Goal: Find specific page/section: Find specific page/section

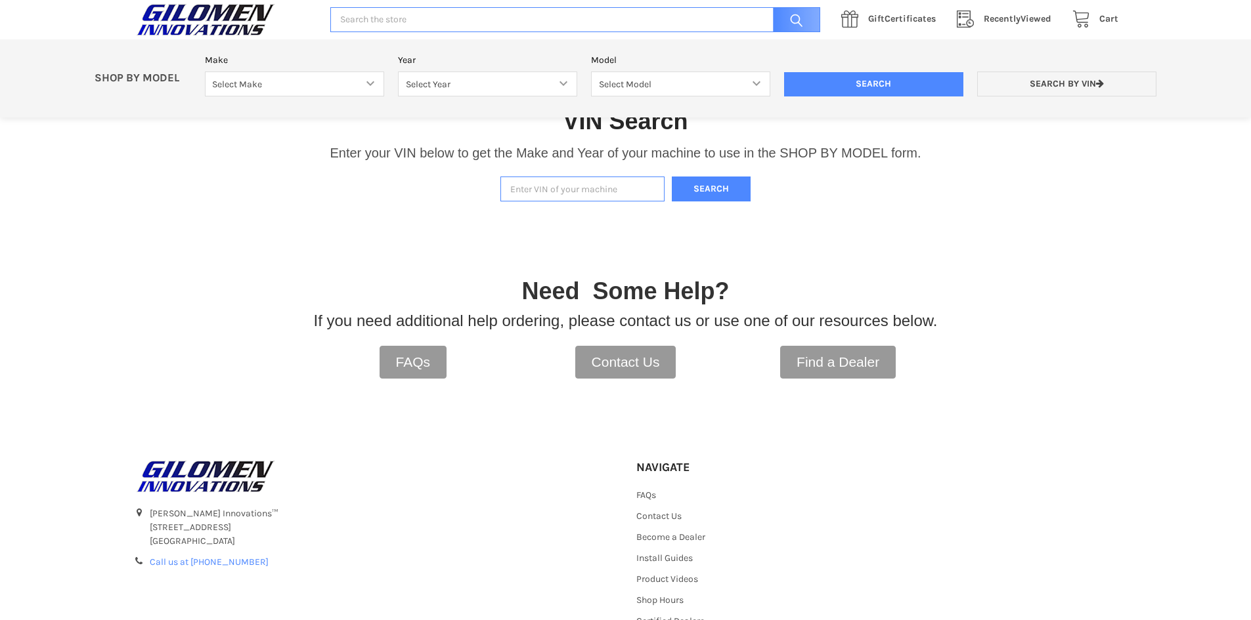
click at [557, 186] on input "Enter VIN of your machine" at bounding box center [582, 190] width 164 height 26
type input "3nsrte991hg954288"
click at [672, 177] on button "Search" at bounding box center [711, 190] width 79 height 26
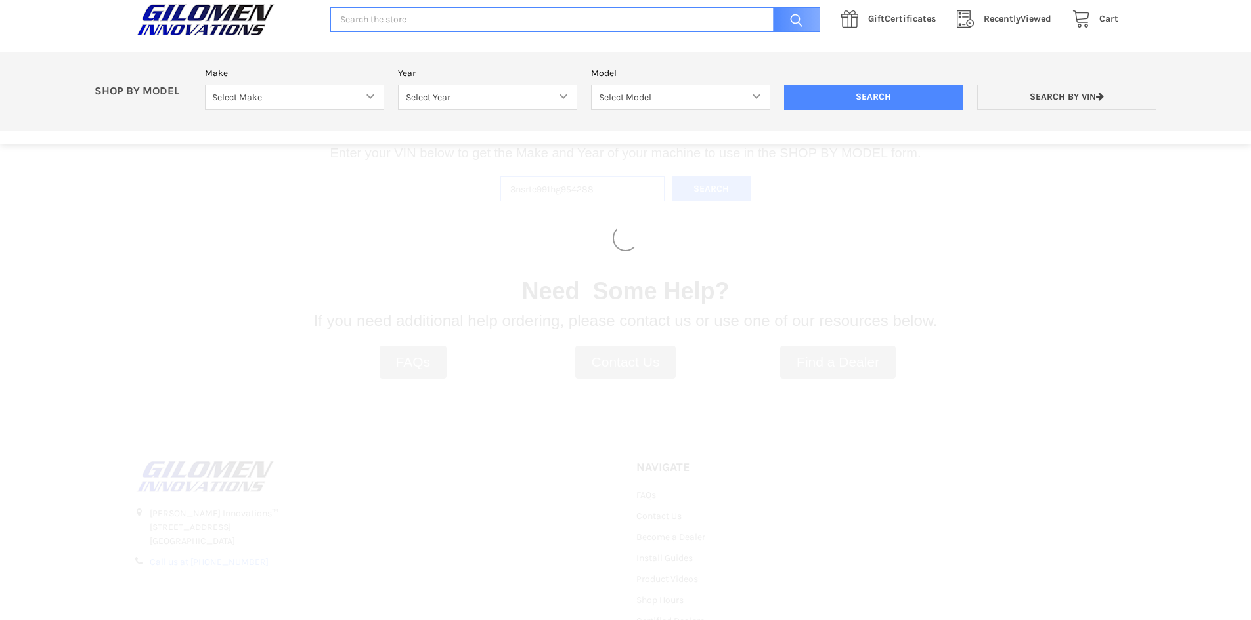
select select "330"
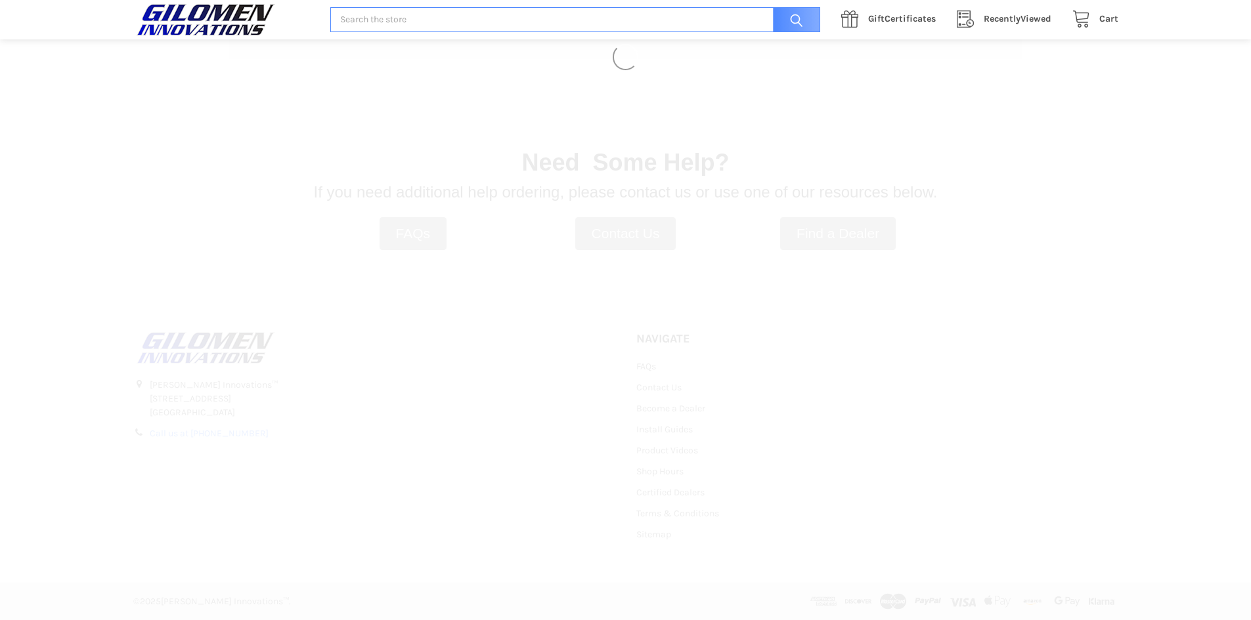
select select "331"
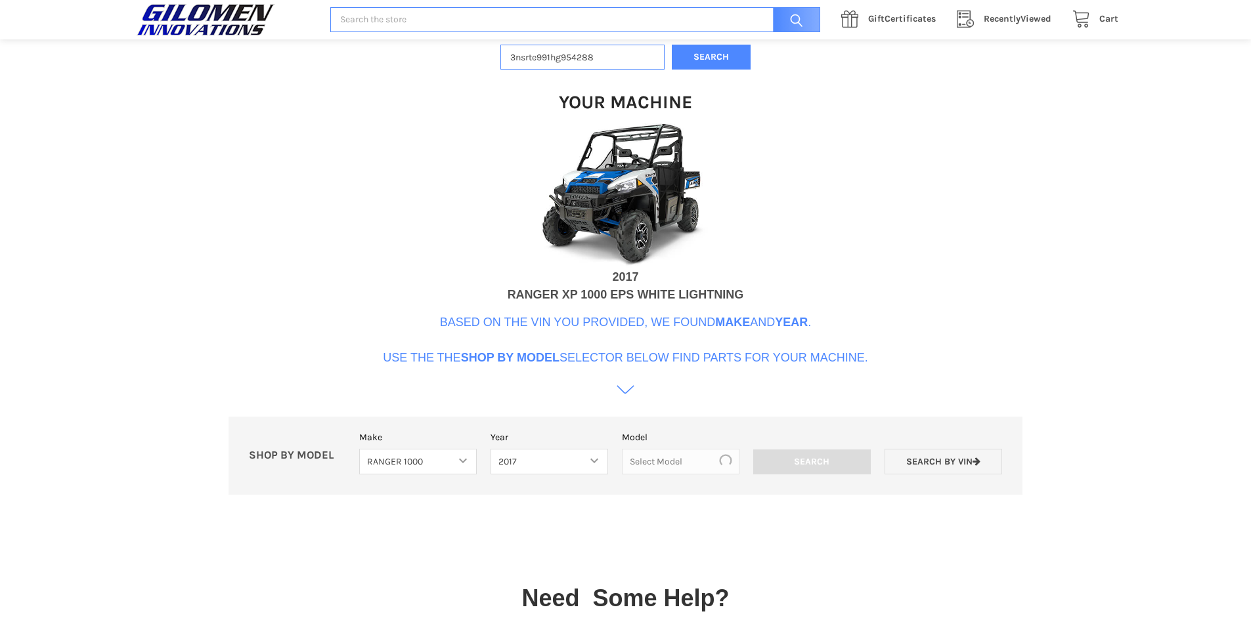
scroll to position [402, 0]
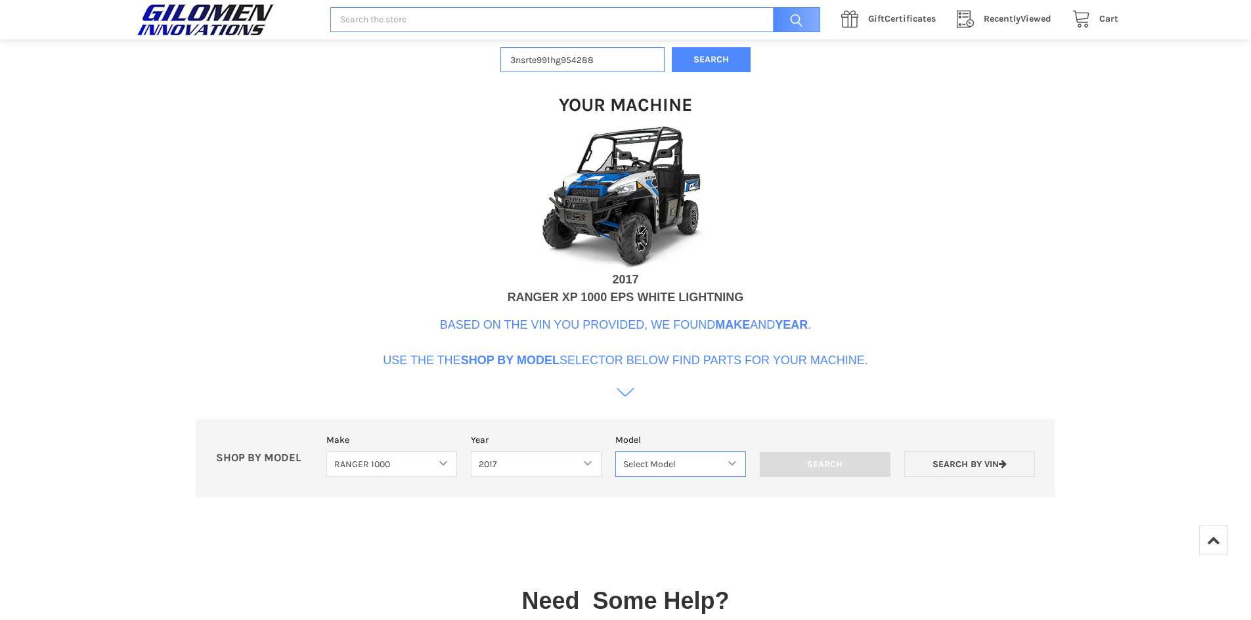
click at [729, 465] on select "Select Model Ranger 1000 XP Ranger 1000 Crew Ranger 1000 Northstar Ranger 1000 …" at bounding box center [680, 465] width 131 height 26
select select "101"
click at [615, 452] on select "Select Model Ranger 1000 XP Ranger 1000 Crew Ranger 1000 Northstar Ranger 1000 …" at bounding box center [680, 465] width 131 height 26
click at [822, 466] on input "Search" at bounding box center [825, 464] width 131 height 25
